Goal: Information Seeking & Learning: Learn about a topic

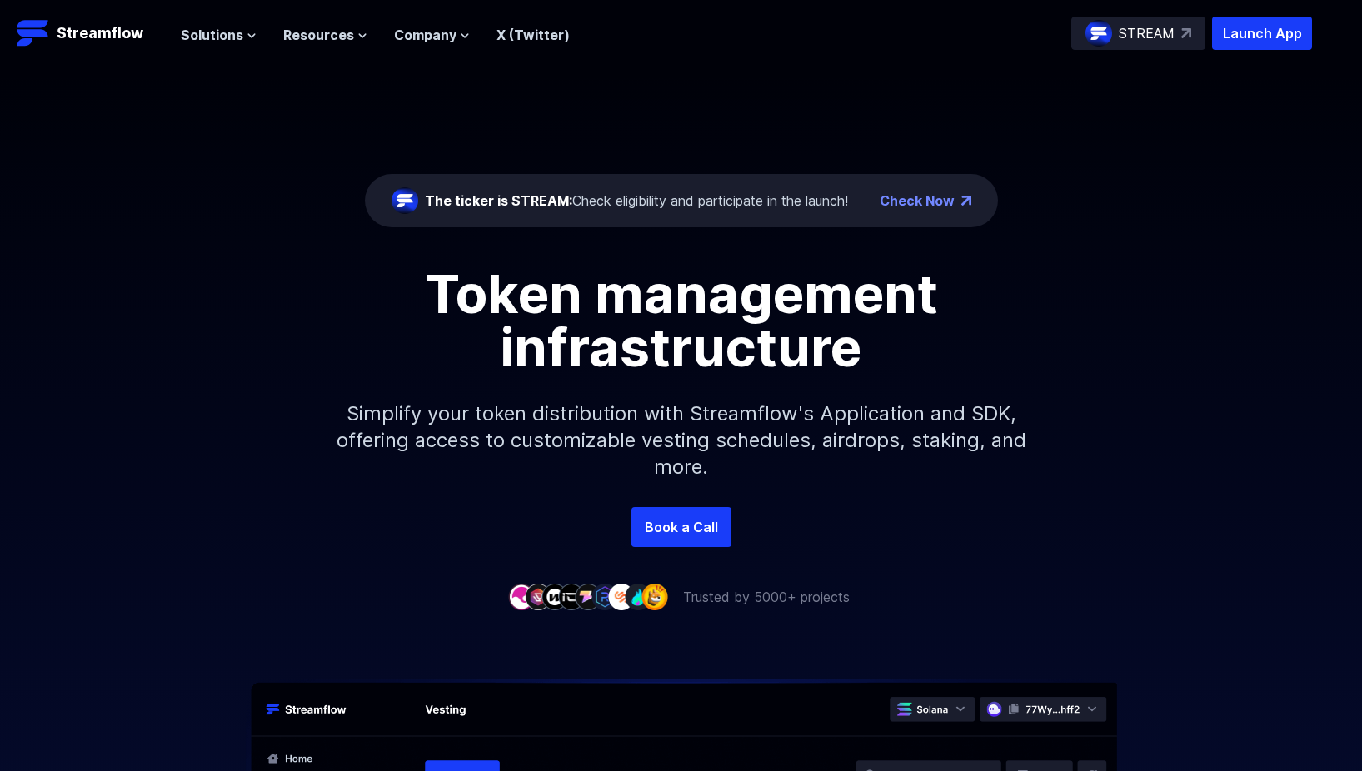
click at [235, 36] on span "Solutions" at bounding box center [212, 35] width 62 height 20
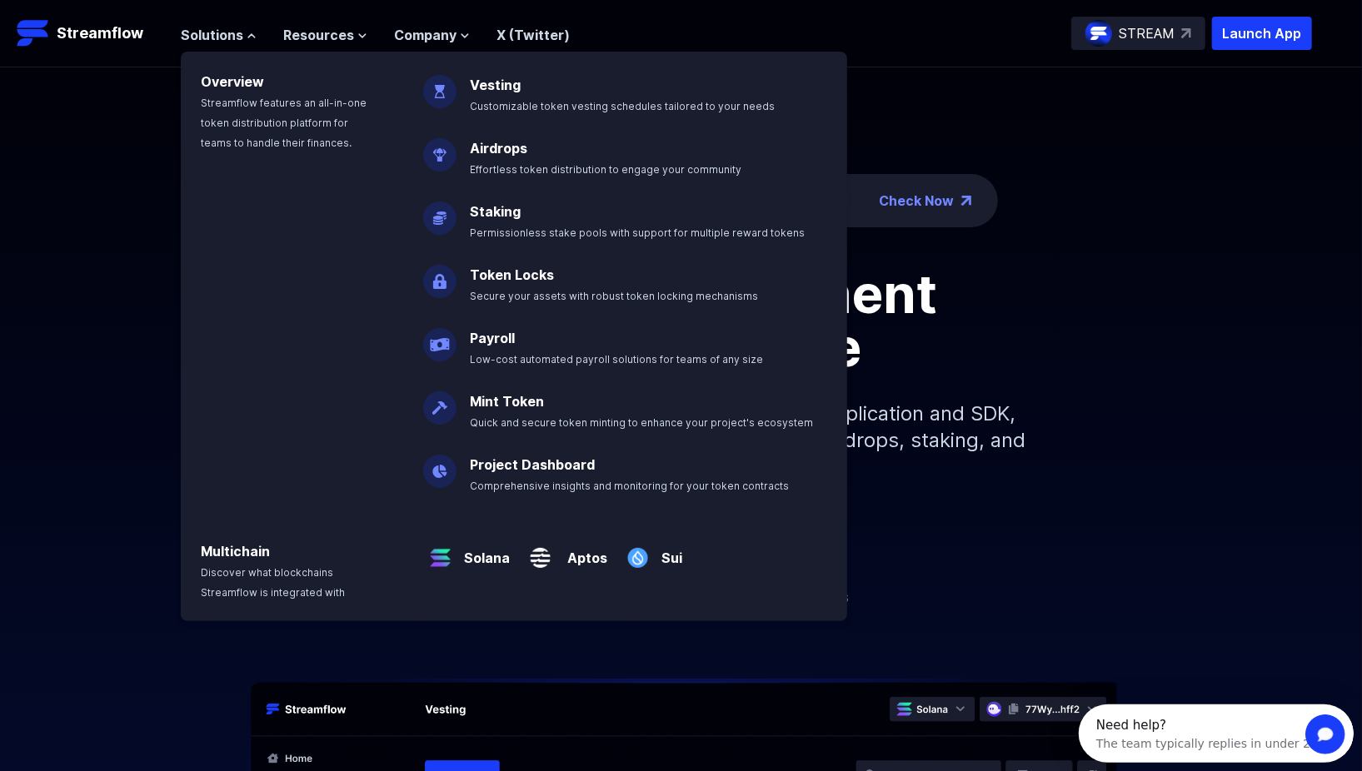
click at [913, 381] on p "Simplify your token distribution with Streamflow's Application and SDK, offerin…" at bounding box center [681, 440] width 716 height 133
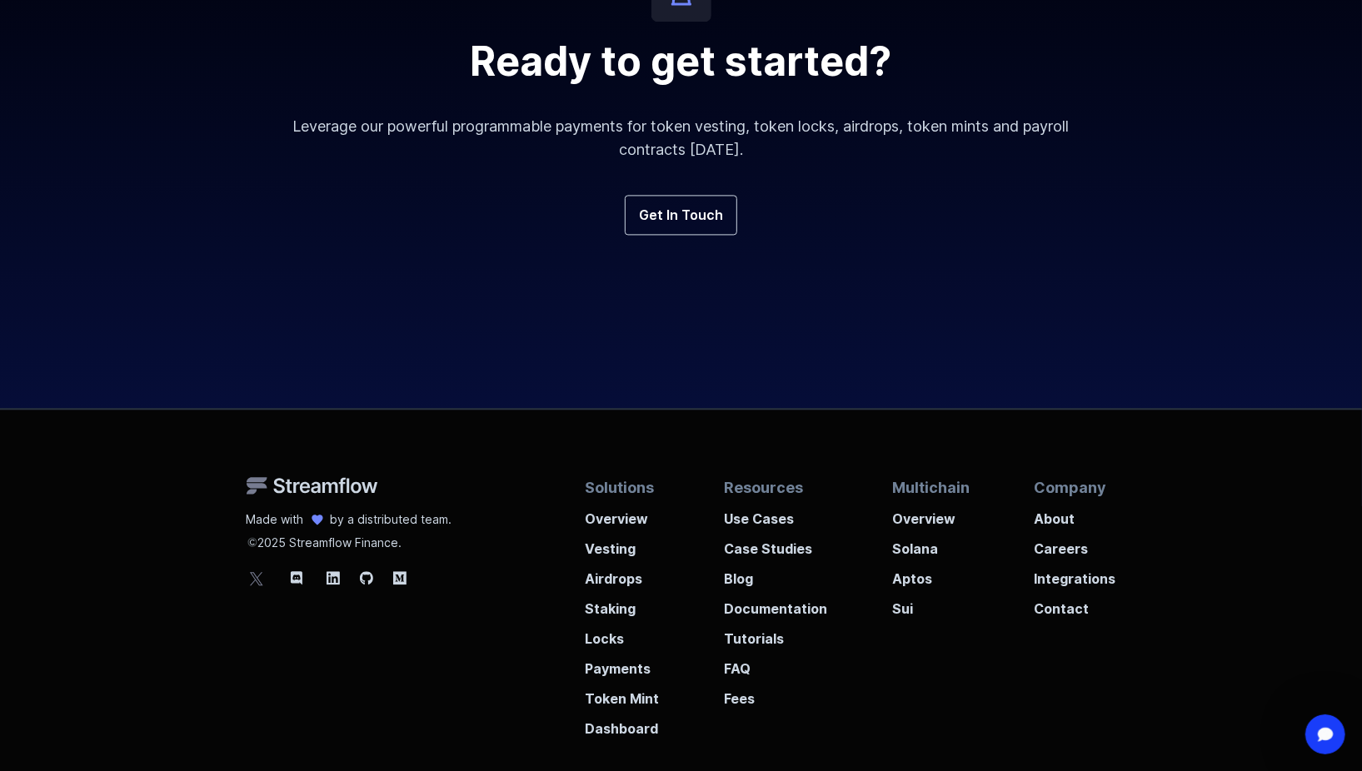
scroll to position [6170, 0]
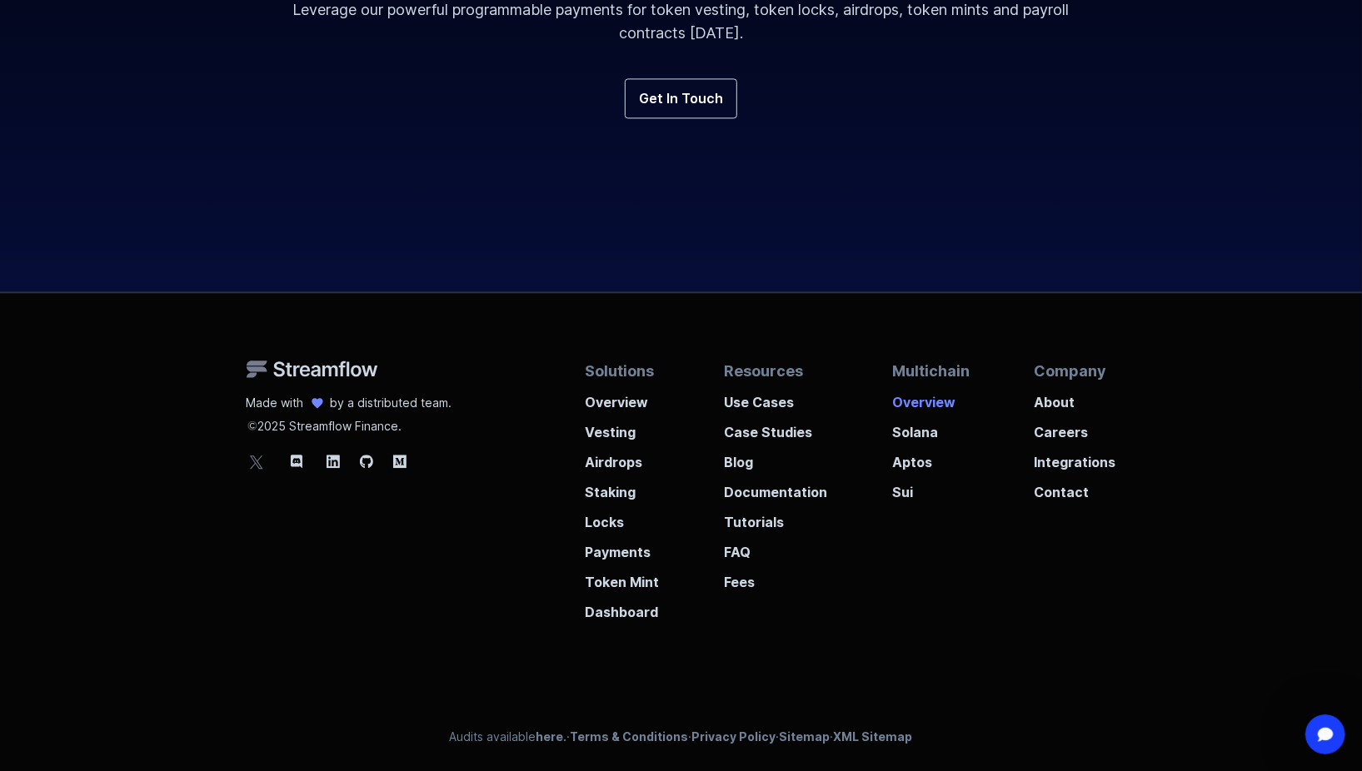
click at [921, 396] on p "Overview" at bounding box center [930, 397] width 77 height 30
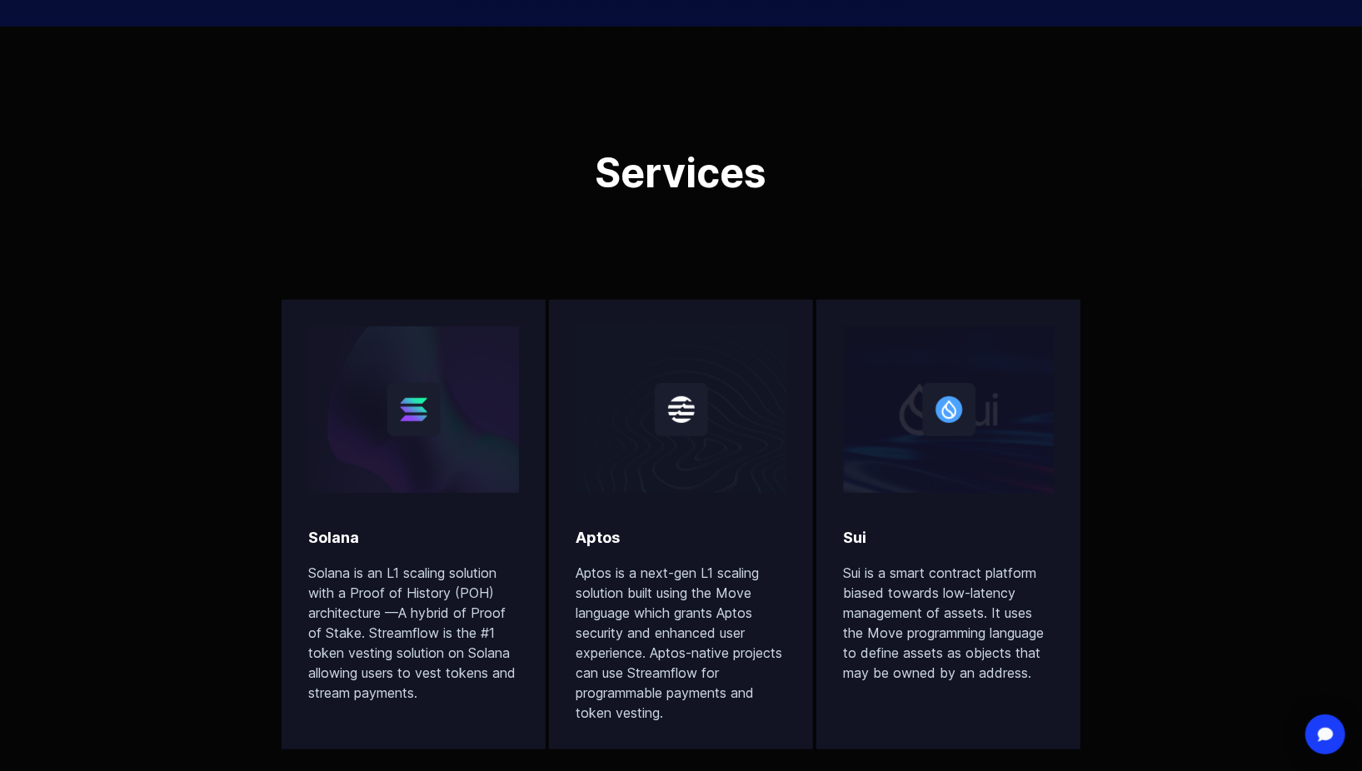
scroll to position [502, 0]
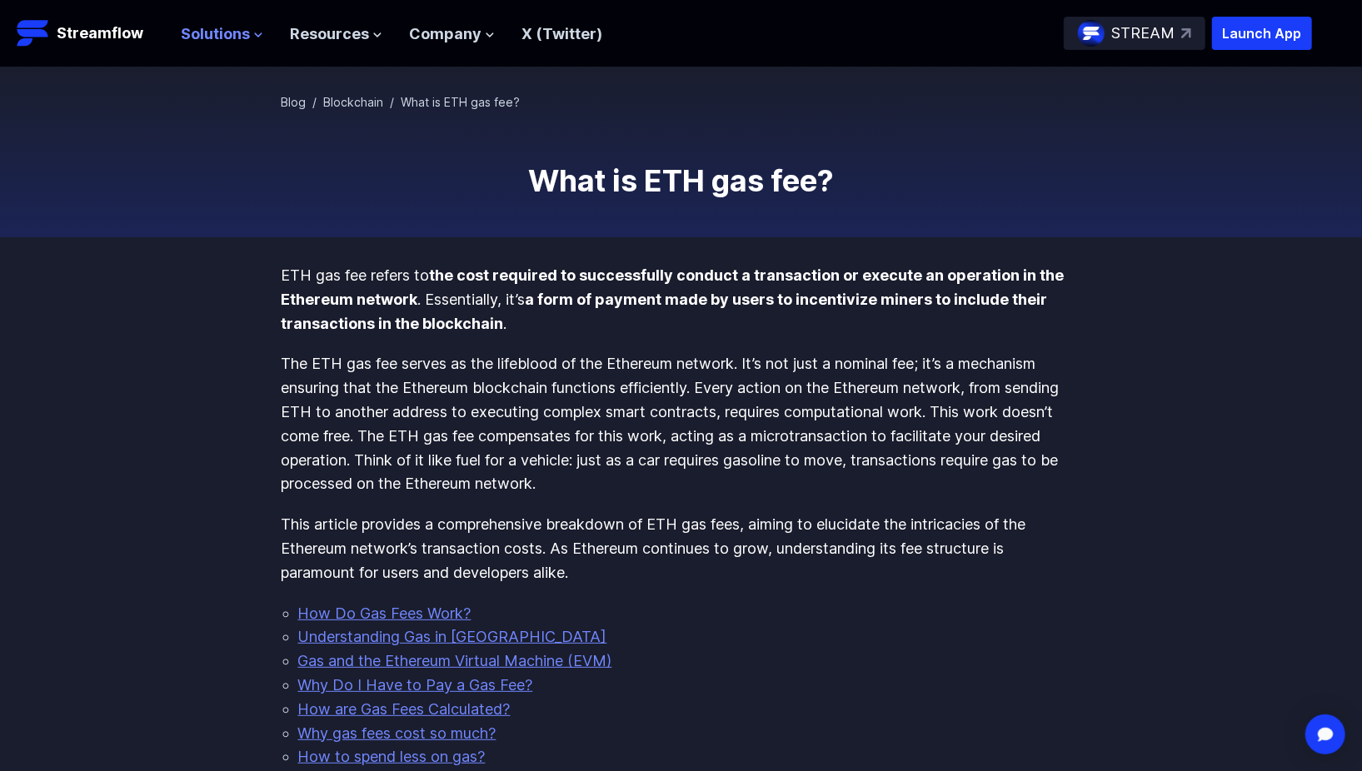
click at [227, 34] on span "Solutions" at bounding box center [215, 34] width 69 height 24
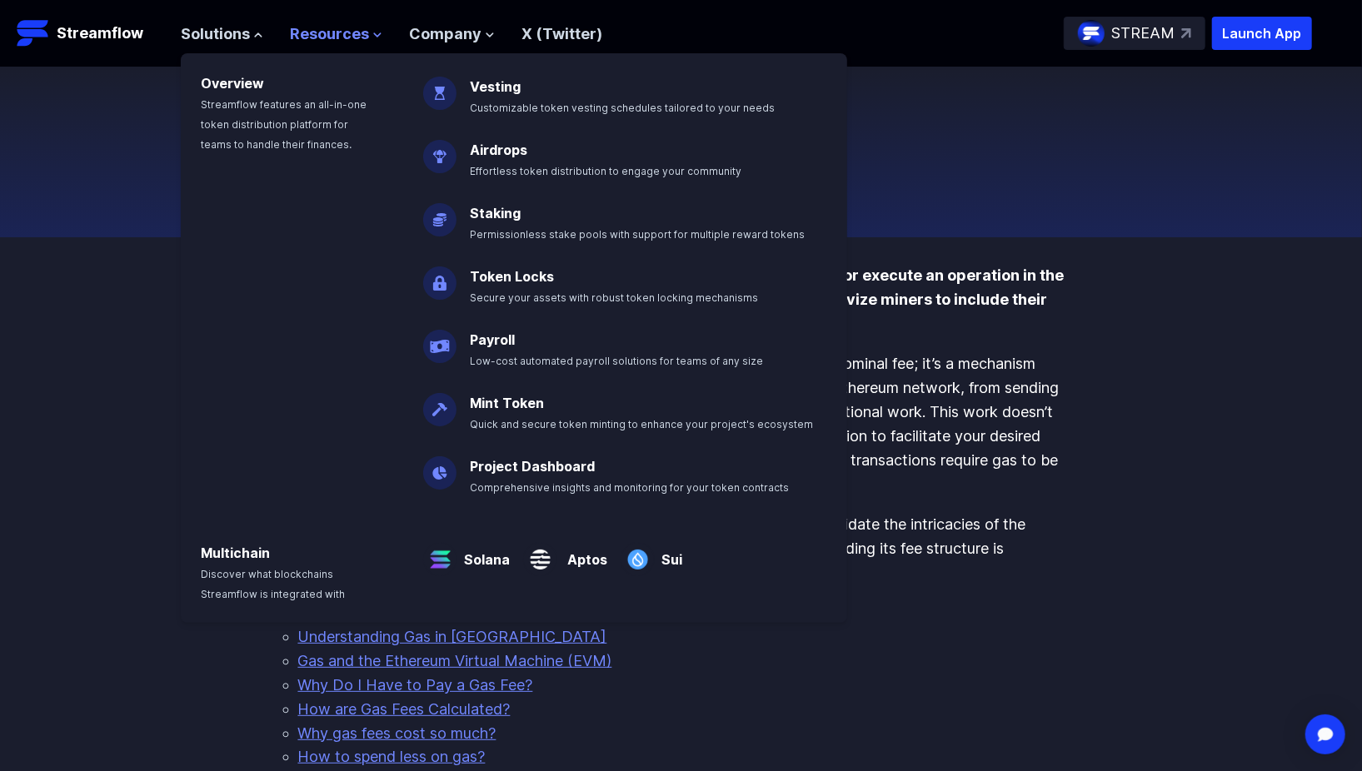
click at [353, 29] on span "Resources" at bounding box center [329, 34] width 79 height 24
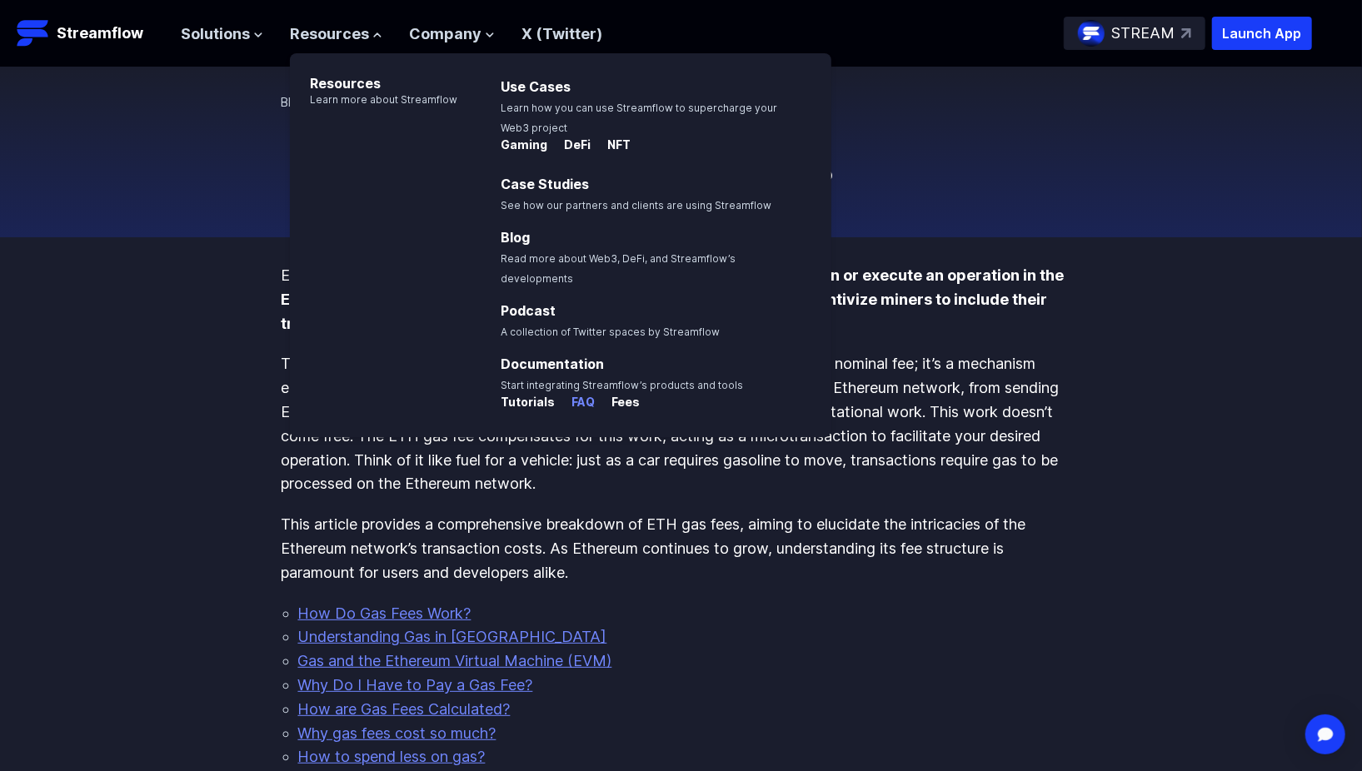
click at [573, 394] on p "FAQ" at bounding box center [576, 402] width 37 height 17
